Goal: Task Accomplishment & Management: Manage account settings

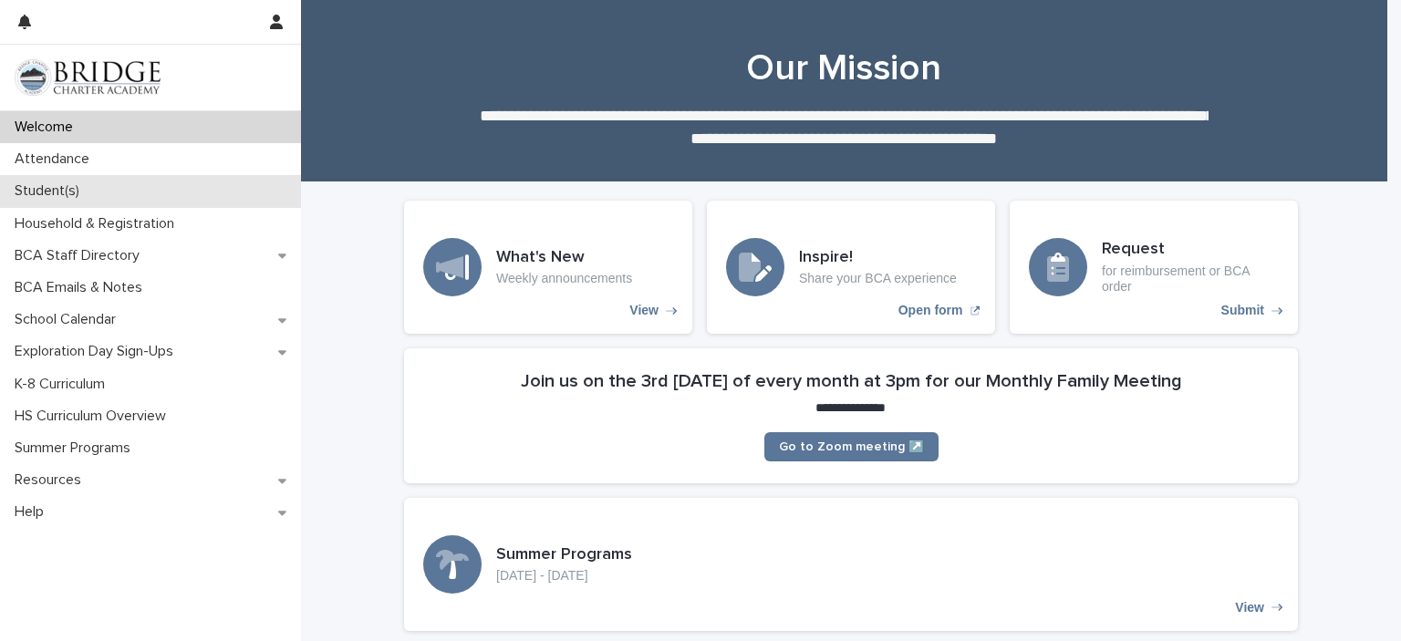
click at [99, 202] on div "Student(s)" at bounding box center [150, 191] width 301 height 32
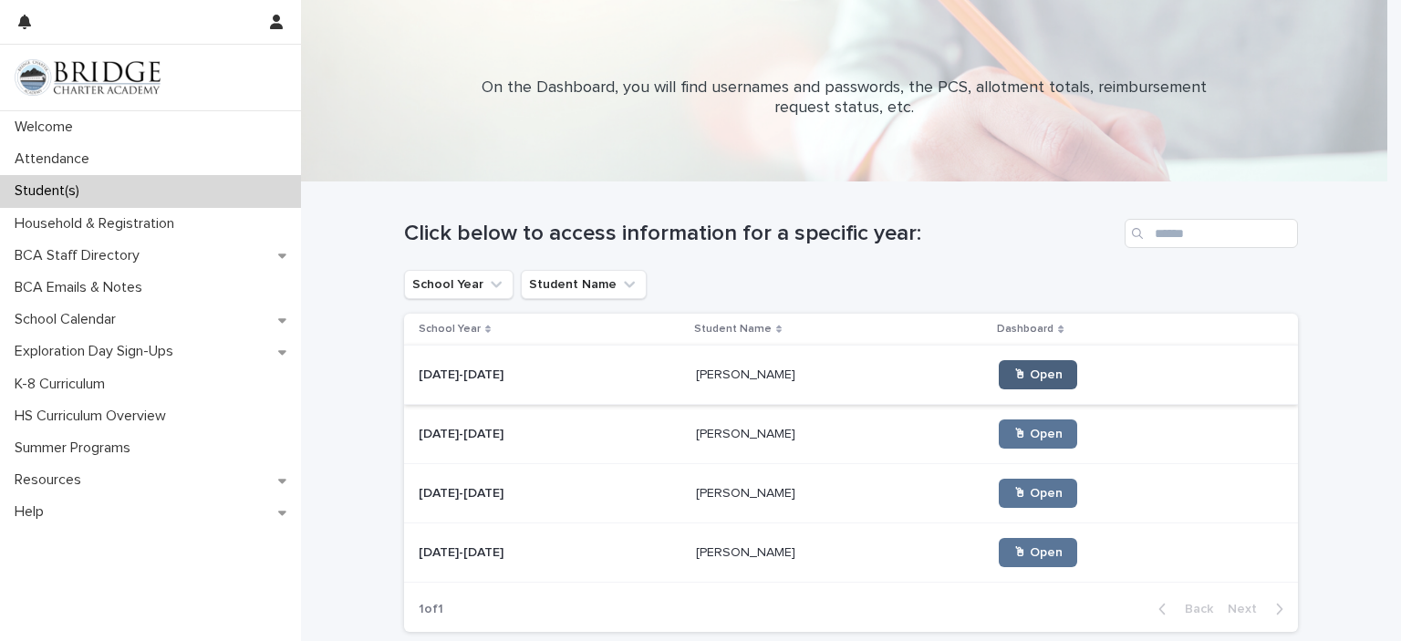
click at [1013, 370] on span "🖱 Open" at bounding box center [1037, 374] width 49 height 13
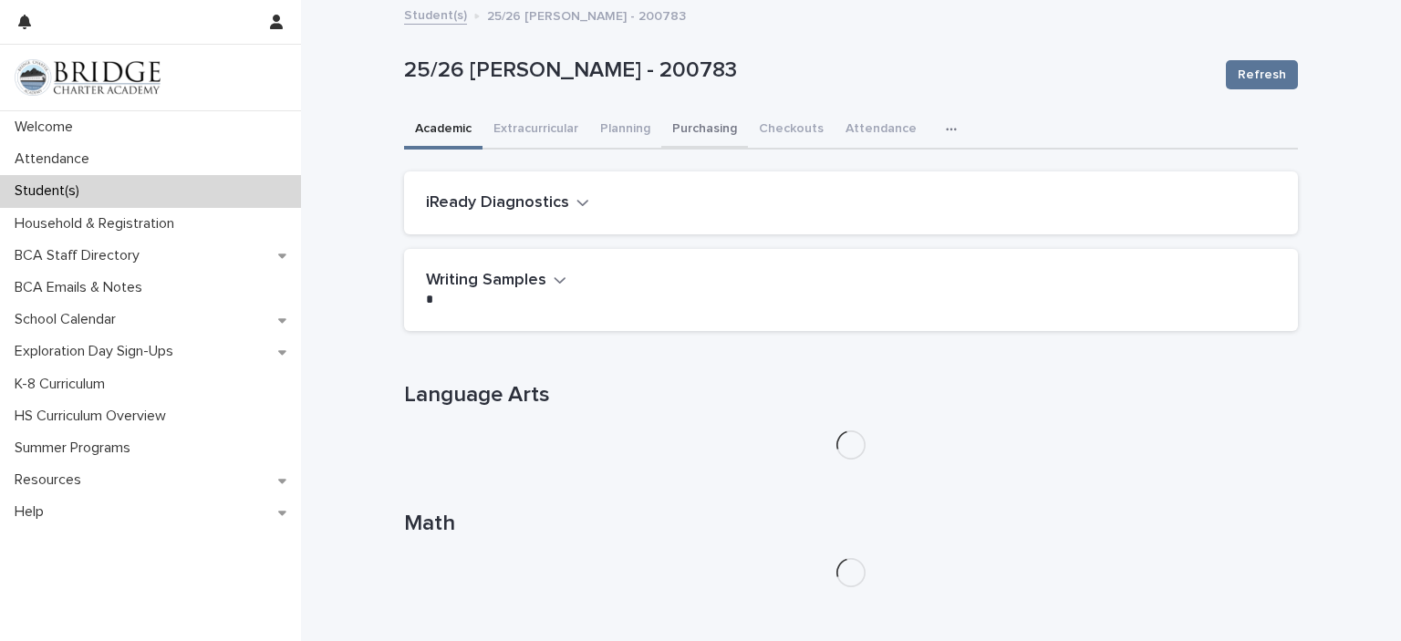
click at [700, 122] on button "Purchasing" at bounding box center [704, 130] width 87 height 38
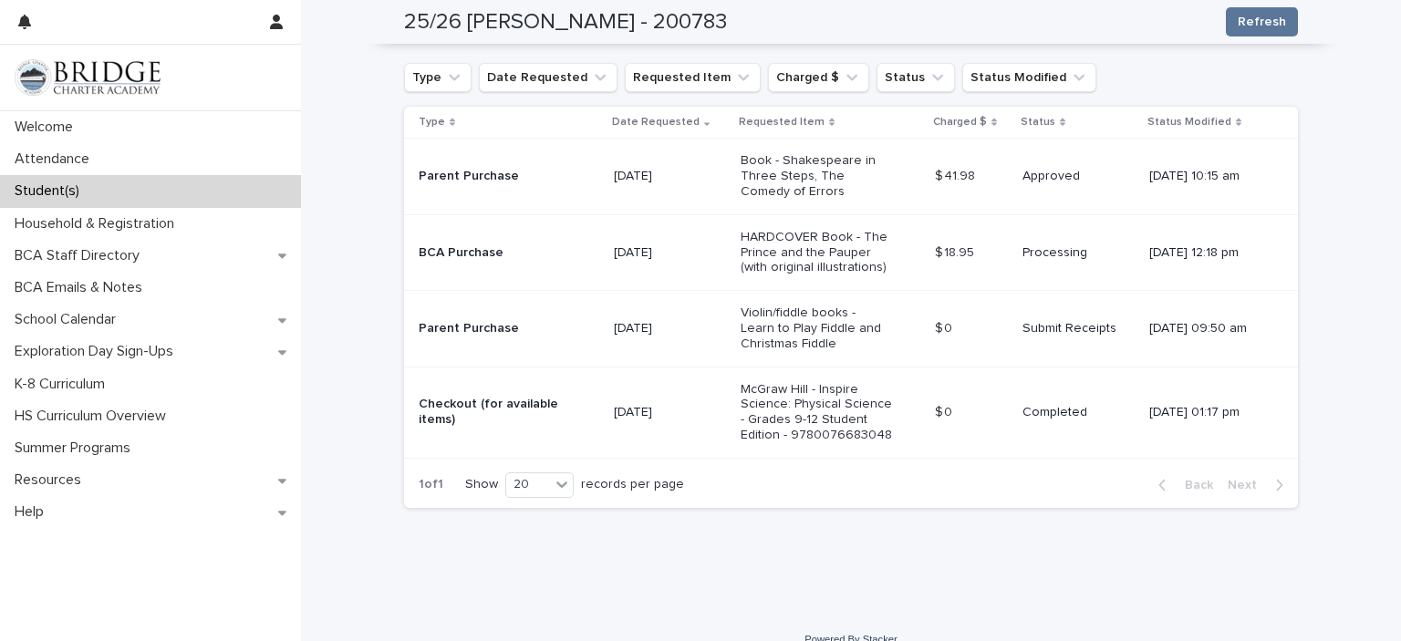
scroll to position [485, 0]
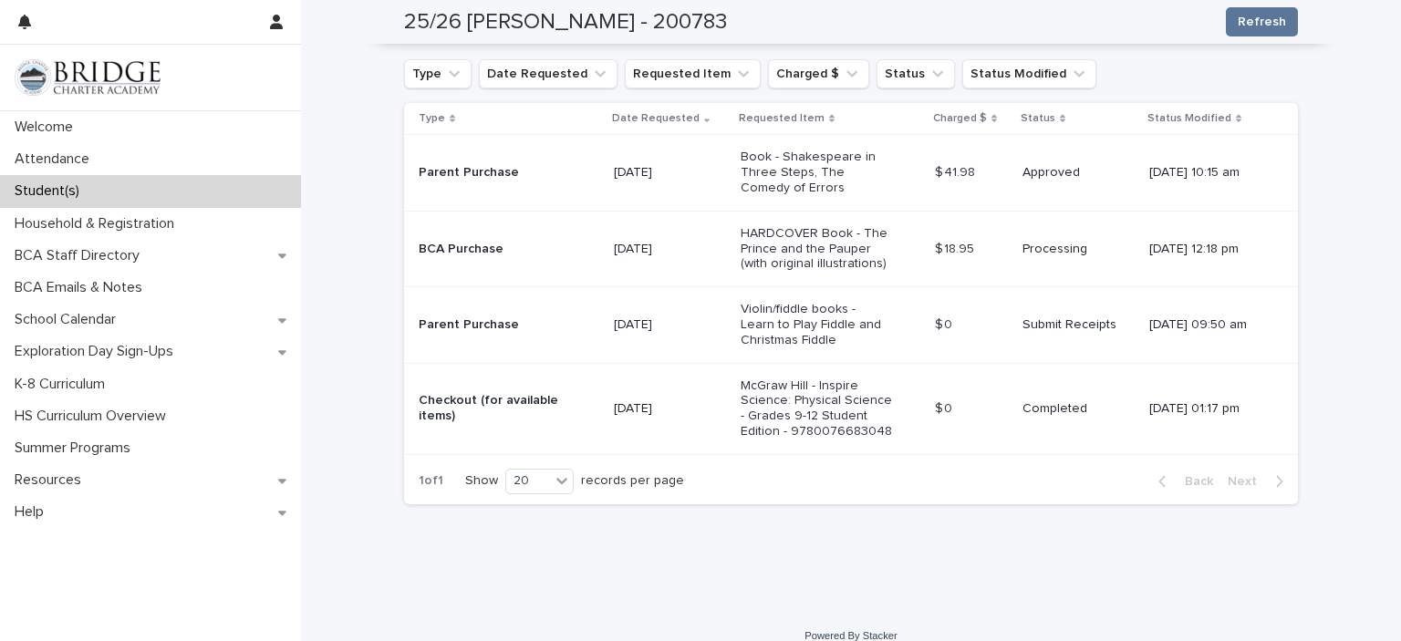
click at [806, 331] on p "Violin/fiddle books - Learn to Play Fiddle and Christmas Fiddle" at bounding box center [817, 325] width 152 height 46
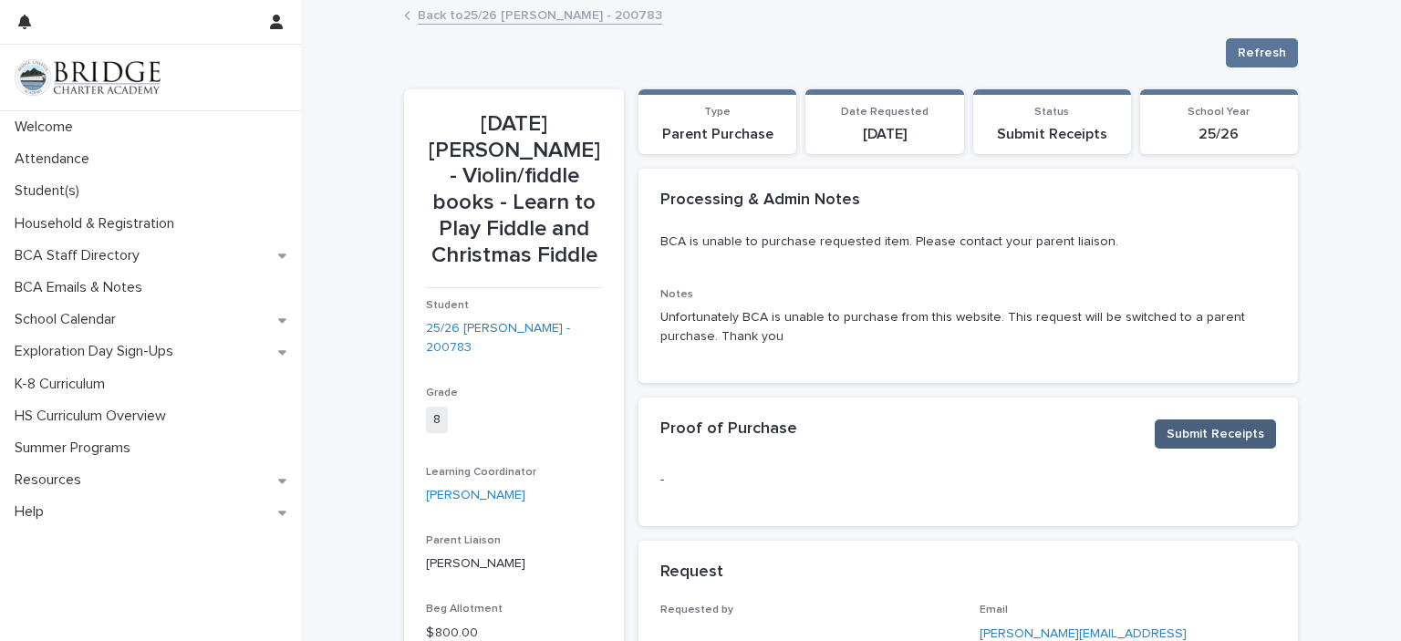
click at [1221, 422] on button "Submit Receipts" at bounding box center [1215, 434] width 121 height 29
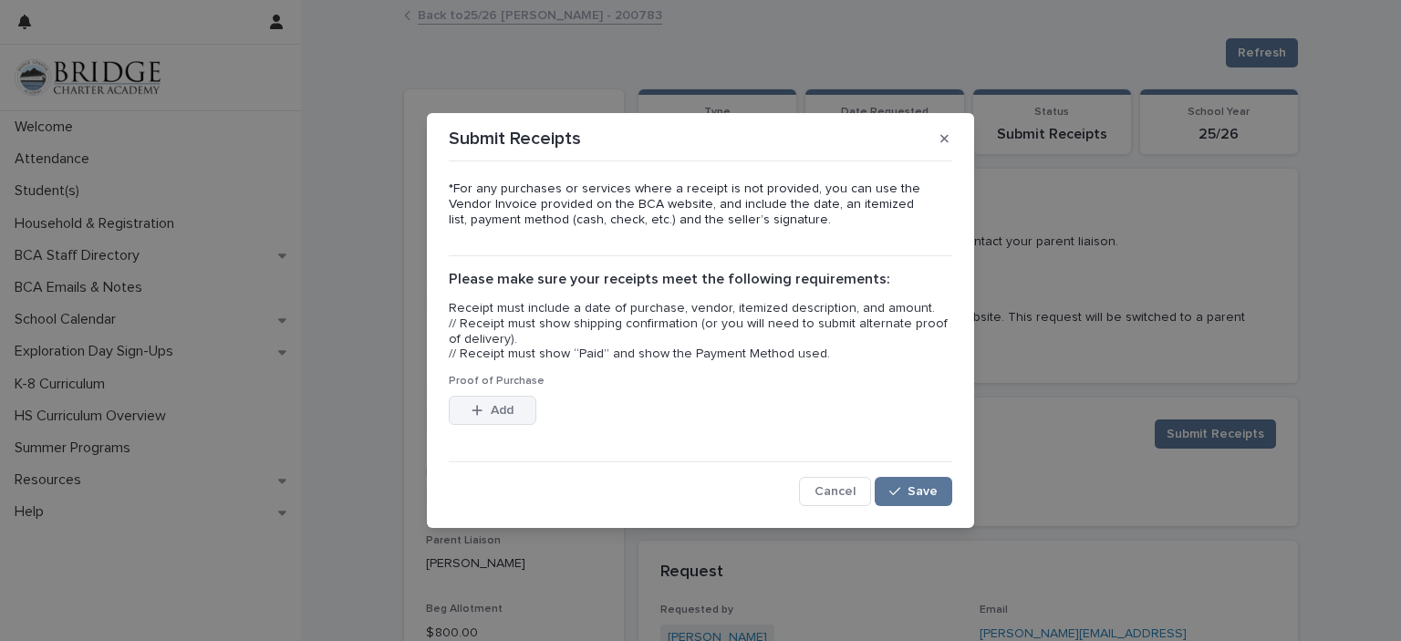
click at [495, 413] on span "Add" at bounding box center [502, 410] width 23 height 13
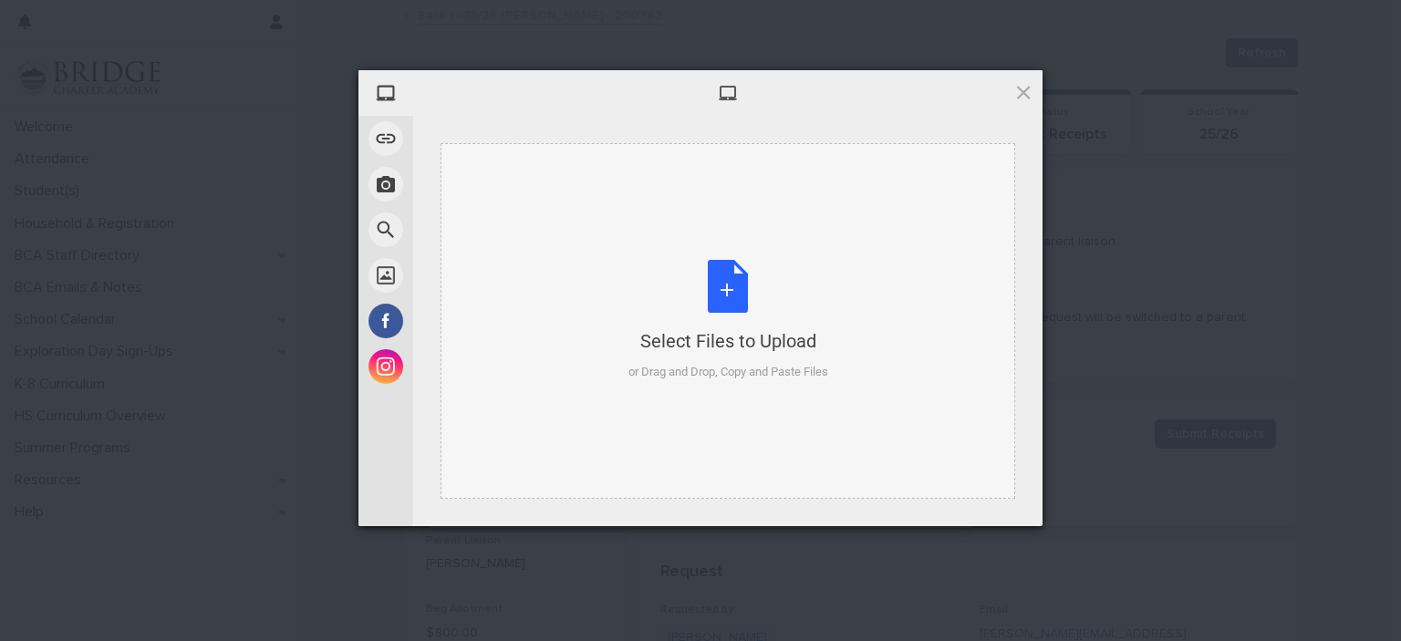
click at [732, 324] on div "Select Files to Upload or Drag and Drop, Copy and Paste Files" at bounding box center [728, 320] width 200 height 121
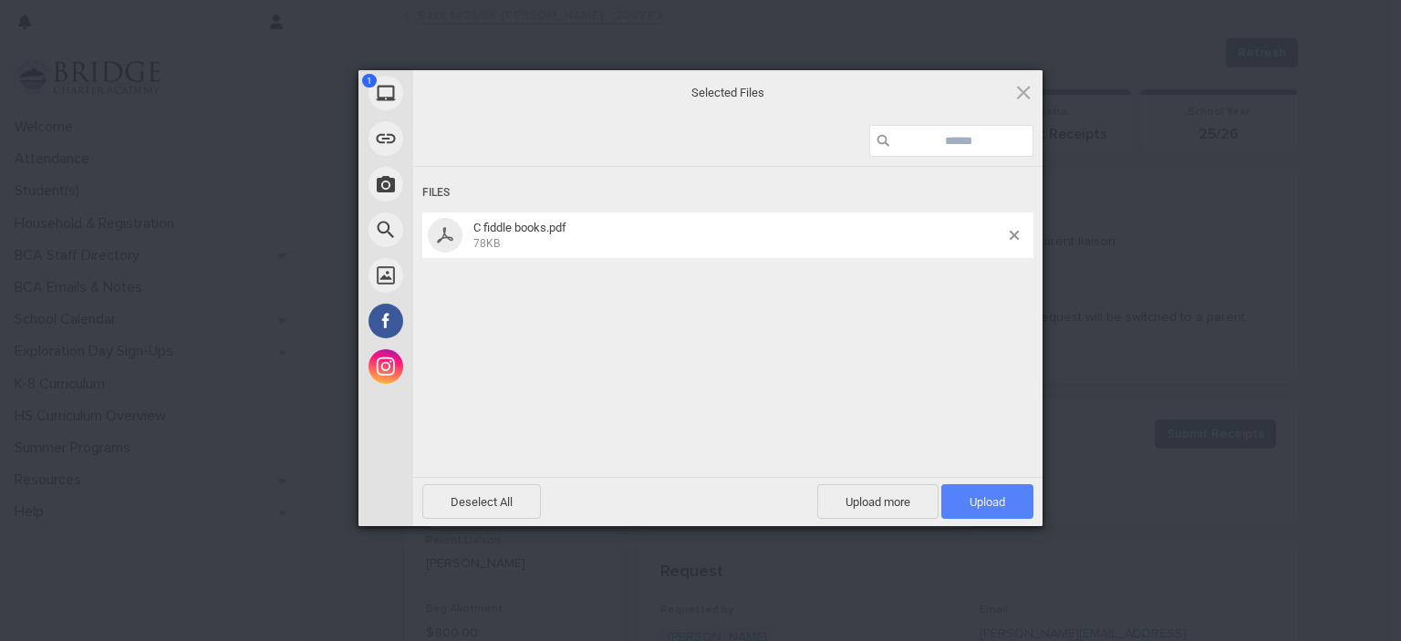
click at [963, 494] on span "Upload 1" at bounding box center [987, 501] width 92 height 35
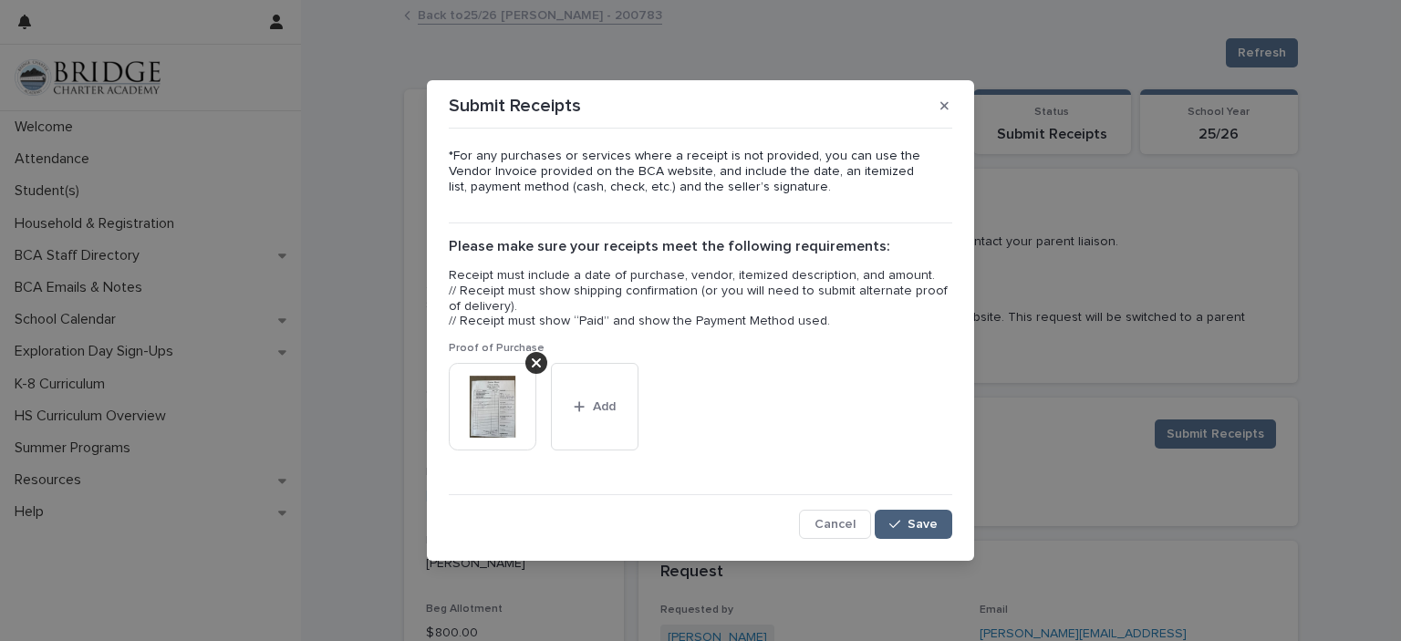
click at [915, 518] on span "Save" at bounding box center [923, 524] width 30 height 13
